Goal: Register for event/course

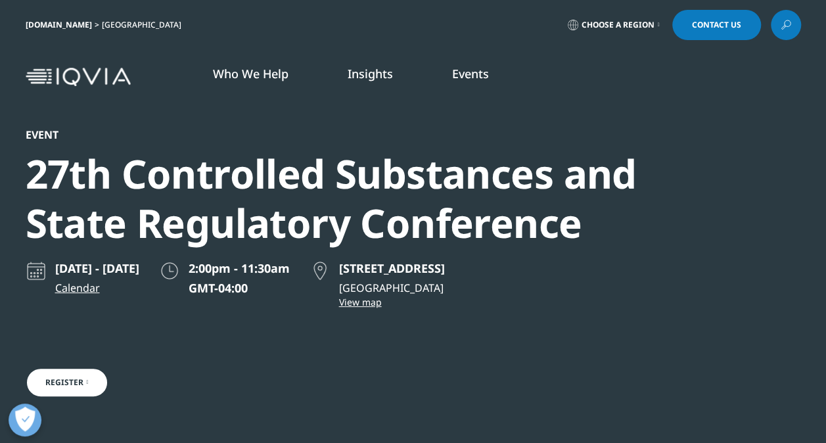
drag, startPoint x: 186, startPoint y: 204, endPoint x: 179, endPoint y: 204, distance: 7.2
click at [181, 204] on div "27th Controlled Substances and State Regulatory Conference" at bounding box center [378, 198] width 705 height 99
click at [64, 201] on div "27th Controlled Substances and State Regulatory Conference" at bounding box center [378, 198] width 705 height 99
click at [276, 38] on div "[DOMAIN_NAME] [GEOGRAPHIC_DATA] Choose a Region Contact Us" at bounding box center [414, 25] width 776 height 30
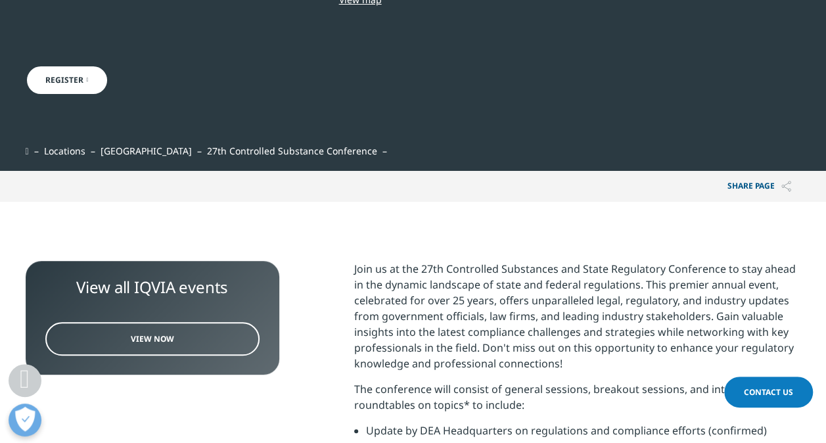
scroll to position [395, 0]
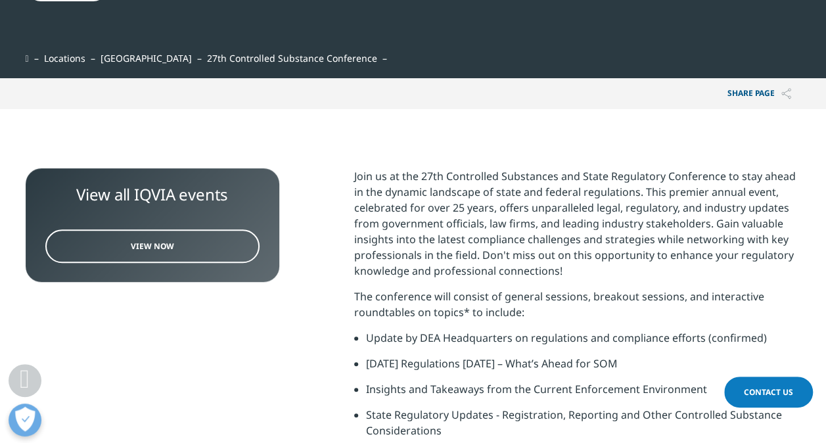
click at [388, 252] on p "Join us at the 27th Controlled Substances and State Regulatory Conference to st…" at bounding box center [577, 228] width 447 height 120
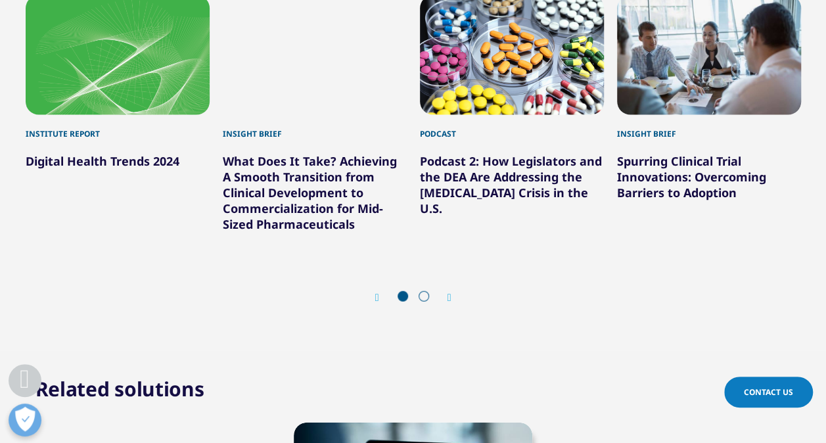
scroll to position [1315, 0]
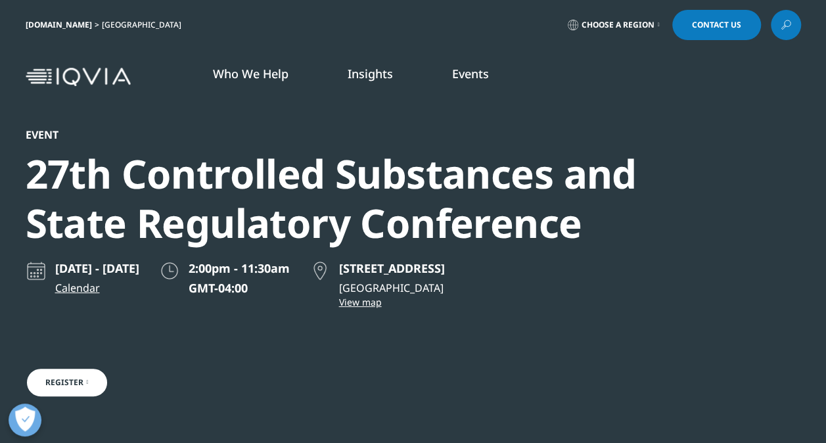
click at [83, 381] on link "Register" at bounding box center [67, 382] width 83 height 30
